Goal: Task Accomplishment & Management: Manage account settings

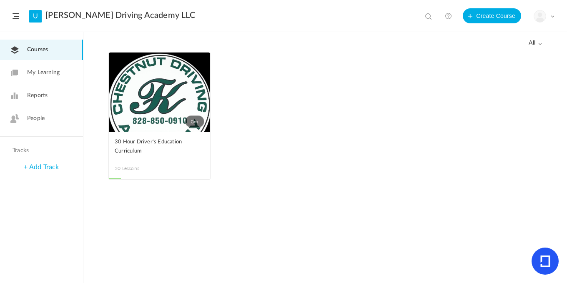
click at [39, 123] on link "People" at bounding box center [41, 118] width 83 height 20
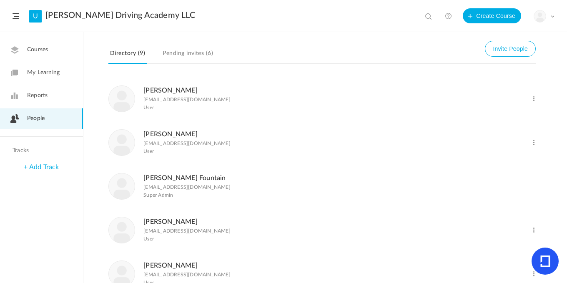
click at [203, 52] on link "Pending invites (6)" at bounding box center [188, 56] width 54 height 16
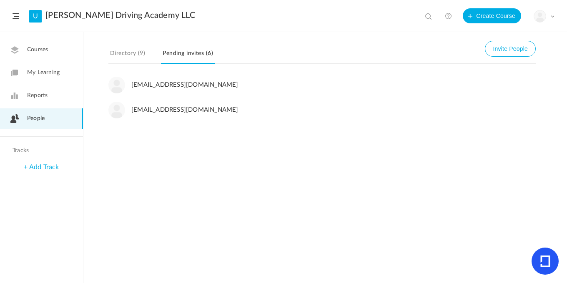
click at [135, 53] on link "Directory (9)" at bounding box center [127, 56] width 38 height 16
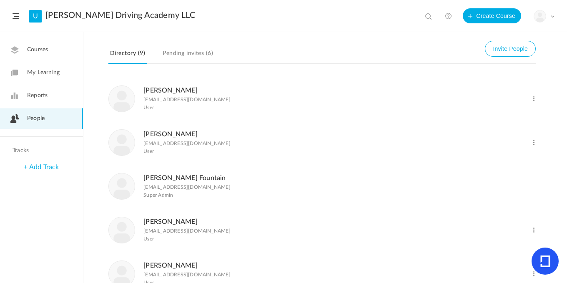
click at [49, 98] on link "Reports" at bounding box center [41, 95] width 83 height 20
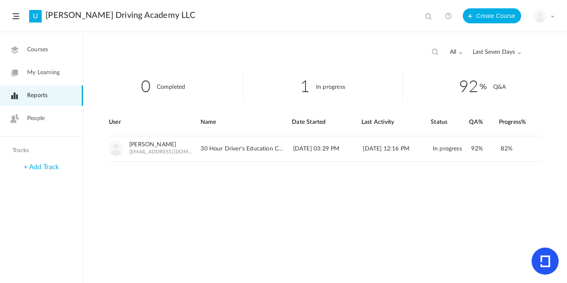
click at [48, 115] on link "People" at bounding box center [41, 118] width 83 height 20
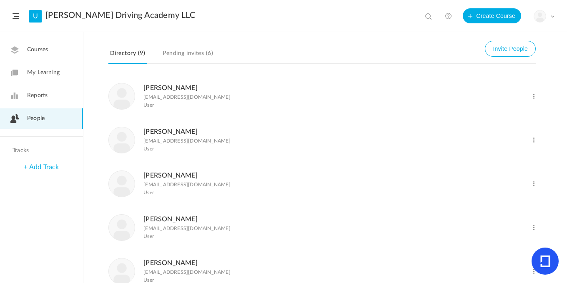
scroll to position [196, 0]
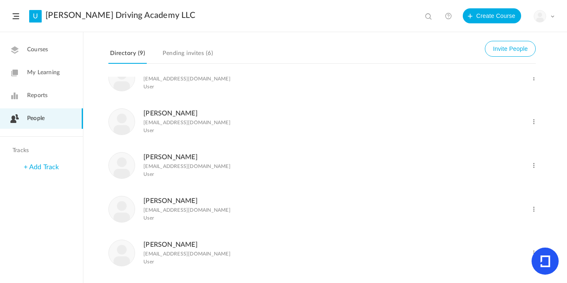
click at [533, 252] on span at bounding box center [534, 253] width 8 height 8
click at [497, 238] on link "Delete User" at bounding box center [507, 236] width 62 height 15
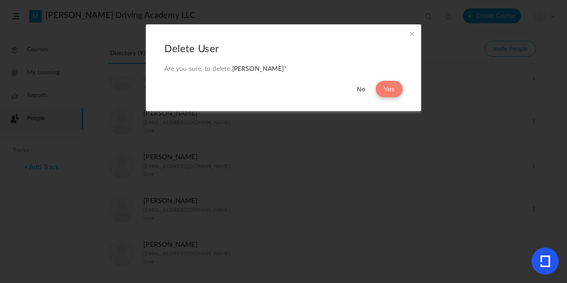
click at [381, 89] on button "Yes" at bounding box center [389, 89] width 27 height 17
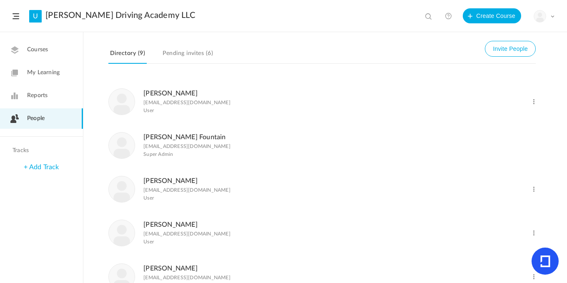
scroll to position [27, 0]
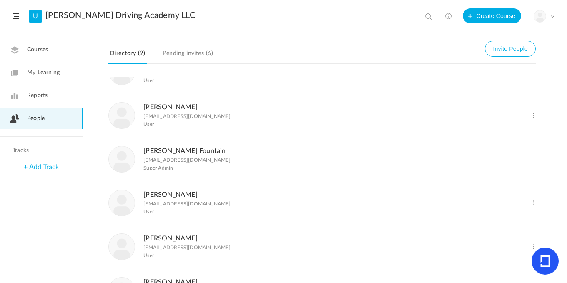
click at [153, 193] on link "[PERSON_NAME]" at bounding box center [170, 194] width 54 height 7
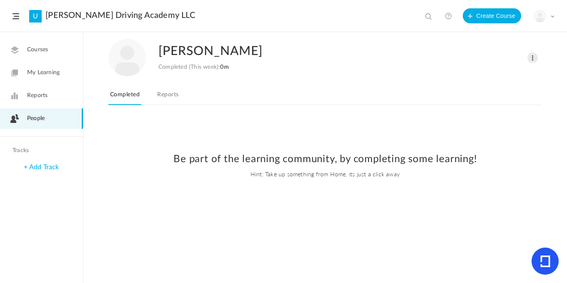
click at [166, 96] on link "Reports" at bounding box center [168, 97] width 25 height 16
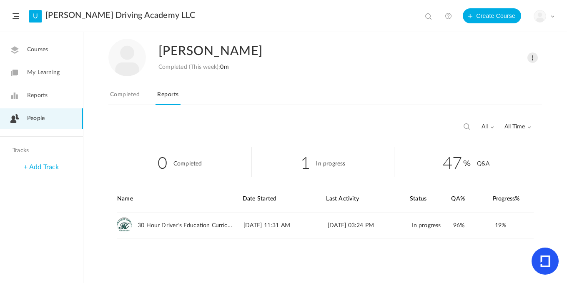
click at [29, 119] on span "People" at bounding box center [36, 118] width 18 height 9
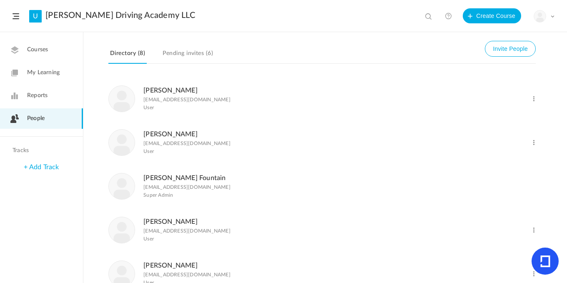
click at [171, 132] on link "[PERSON_NAME]" at bounding box center [170, 134] width 54 height 7
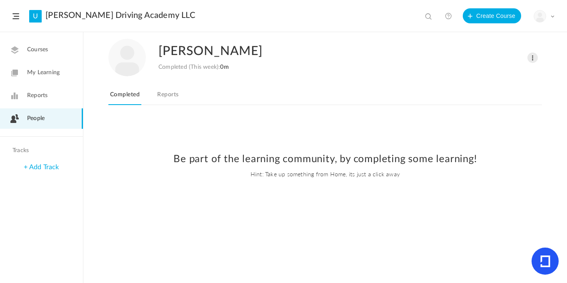
click at [167, 100] on link "Reports" at bounding box center [168, 97] width 25 height 16
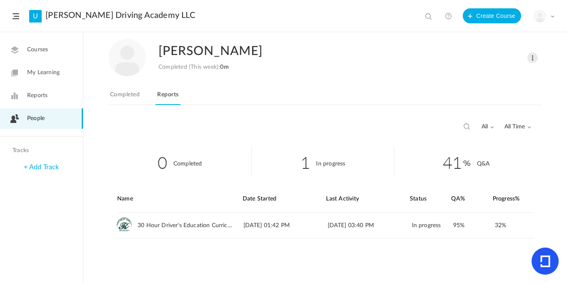
click at [117, 95] on link "Completed" at bounding box center [124, 97] width 33 height 16
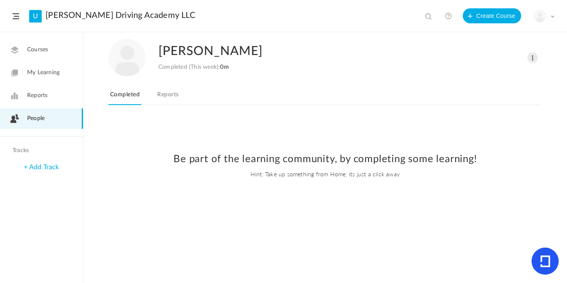
click at [55, 119] on link "People" at bounding box center [41, 118] width 83 height 20
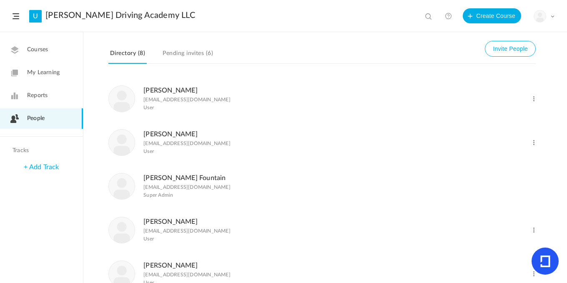
click at [170, 96] on figcaption "[PERSON_NAME] [EMAIL_ADDRESS][DOMAIN_NAME] User" at bounding box center [186, 98] width 87 height 27
click at [167, 87] on link "[PERSON_NAME]" at bounding box center [170, 90] width 54 height 7
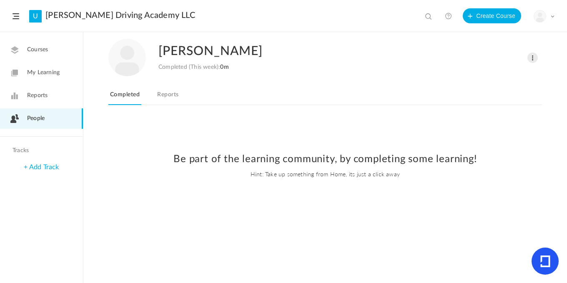
click at [167, 96] on link "Reports" at bounding box center [168, 97] width 25 height 16
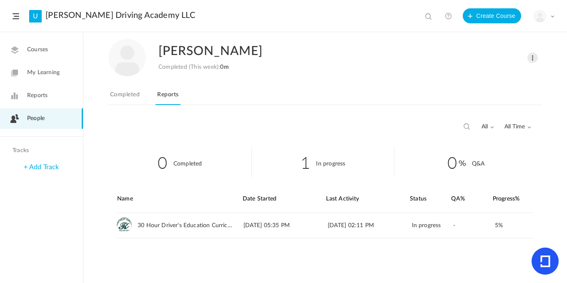
click at [48, 119] on link "People" at bounding box center [41, 118] width 83 height 20
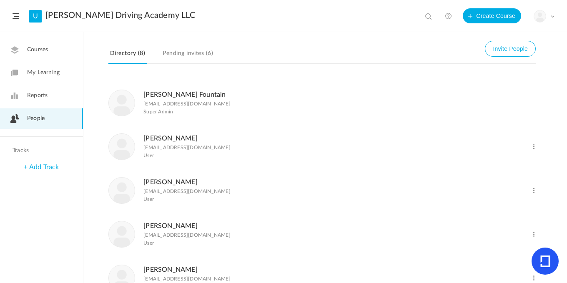
scroll to position [125, 0]
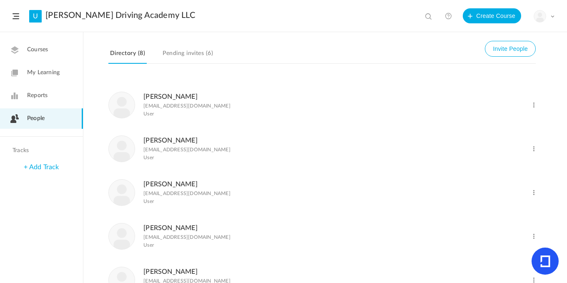
click at [148, 102] on figcaption "[PERSON_NAME] [PERSON_NAME][EMAIL_ADDRESS][DOMAIN_NAME] User" at bounding box center [186, 104] width 87 height 27
click at [147, 98] on link "[PERSON_NAME]" at bounding box center [170, 96] width 54 height 7
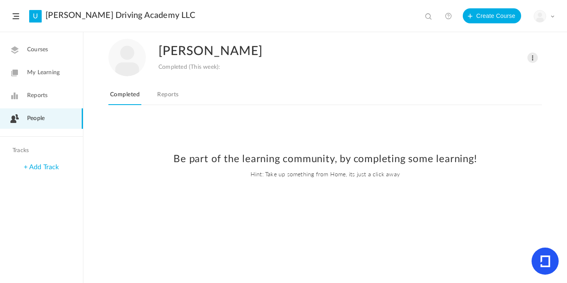
click at [170, 97] on link "Reports" at bounding box center [168, 97] width 25 height 16
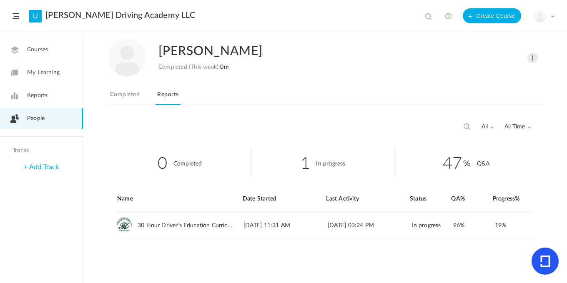
click at [133, 94] on link "Completed" at bounding box center [124, 97] width 33 height 16
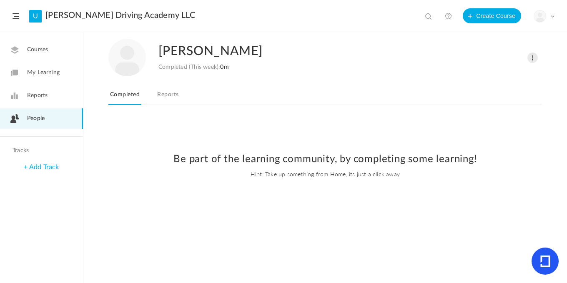
click at [35, 119] on span "People" at bounding box center [36, 118] width 18 height 9
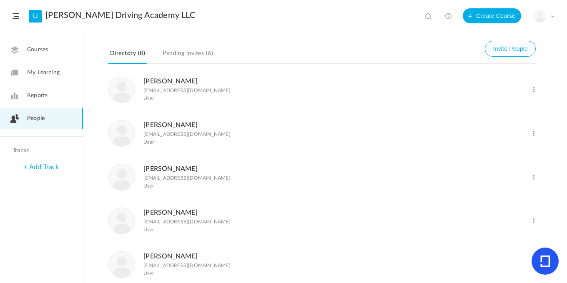
scroll to position [152, 0]
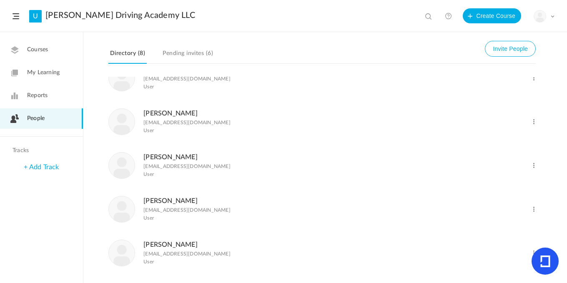
click at [165, 204] on link "[PERSON_NAME]" at bounding box center [170, 201] width 54 height 7
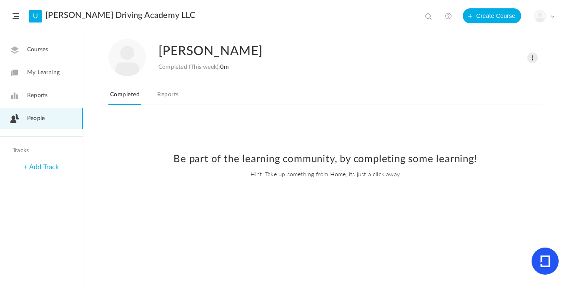
click at [167, 93] on link "Reports" at bounding box center [168, 97] width 25 height 16
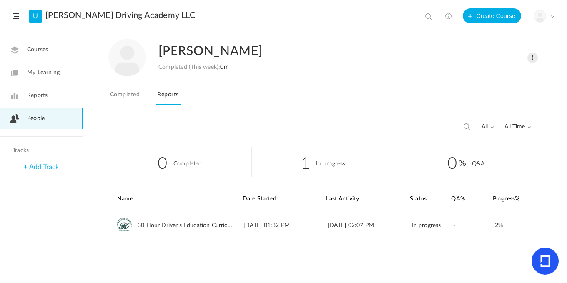
click at [45, 115] on span "People" at bounding box center [36, 118] width 18 height 9
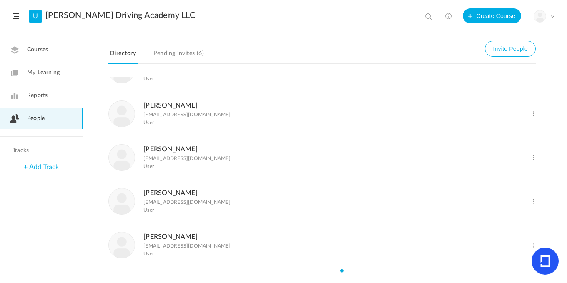
scroll to position [152, 0]
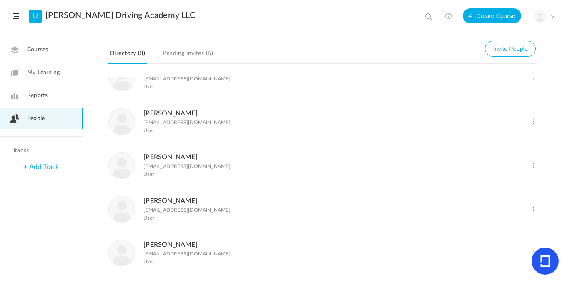
click at [174, 245] on link "[PERSON_NAME]" at bounding box center [170, 244] width 54 height 7
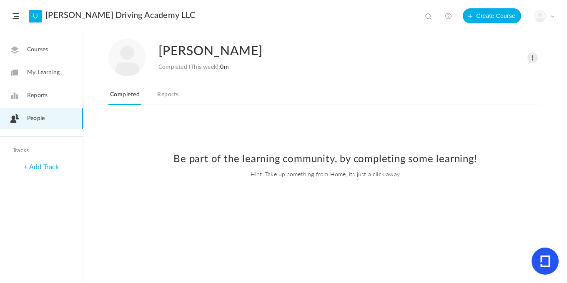
click at [168, 93] on link "Reports" at bounding box center [168, 97] width 25 height 16
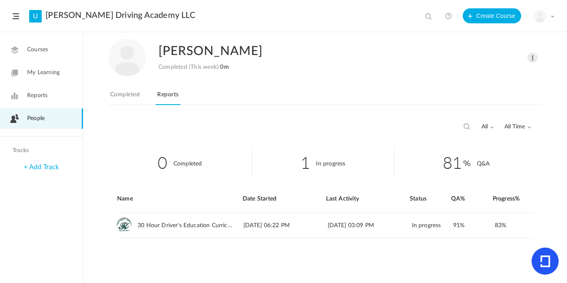
click at [117, 96] on link "Completed" at bounding box center [124, 97] width 33 height 16
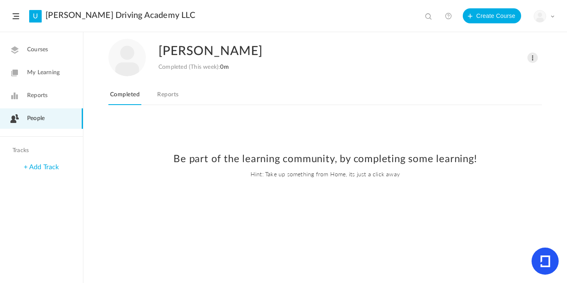
click at [41, 116] on span "People" at bounding box center [36, 118] width 18 height 9
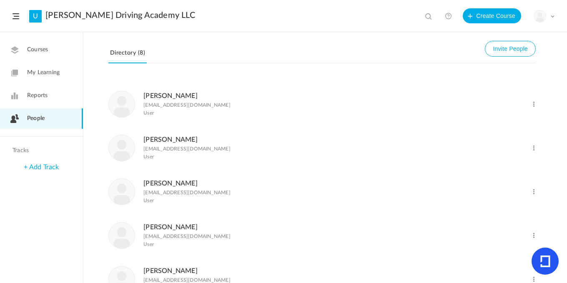
scroll to position [152, 0]
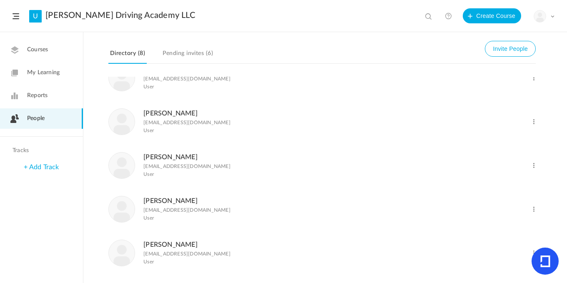
click at [534, 212] on span at bounding box center [534, 210] width 8 height 8
click at [503, 241] on link "Delete User" at bounding box center [507, 243] width 62 height 15
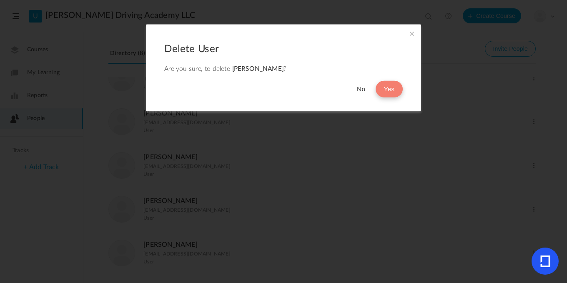
click at [388, 89] on button "Yes" at bounding box center [389, 89] width 27 height 17
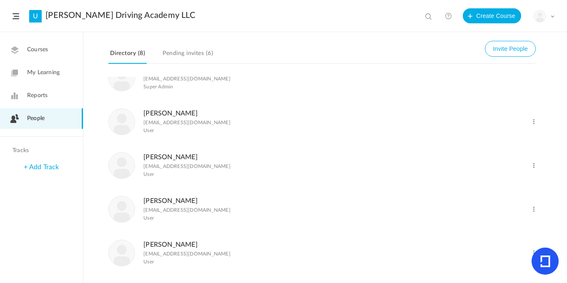
scroll to position [108, 0]
